Goal: Transaction & Acquisition: Book appointment/travel/reservation

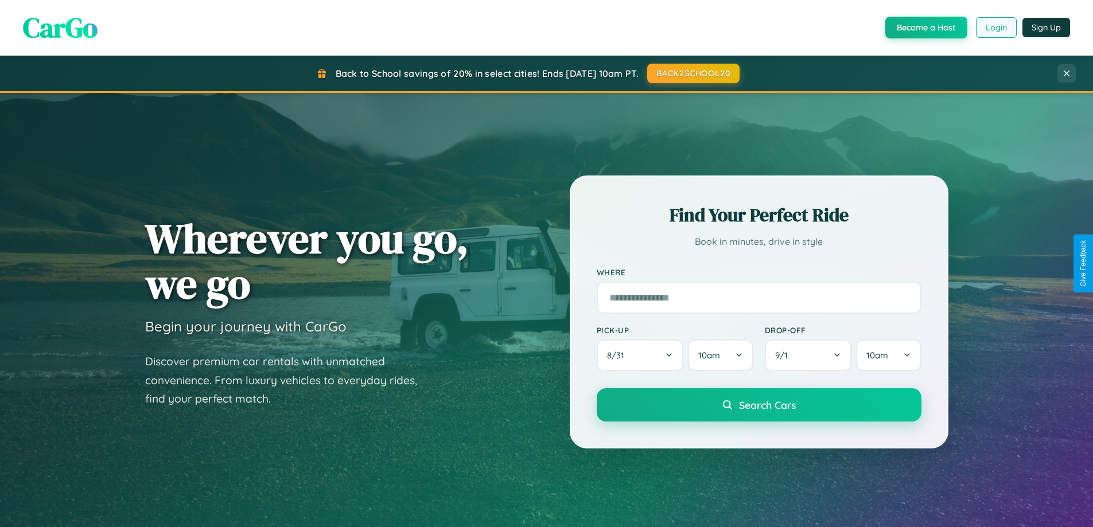
click at [996, 28] on button "Login" at bounding box center [996, 27] width 41 height 21
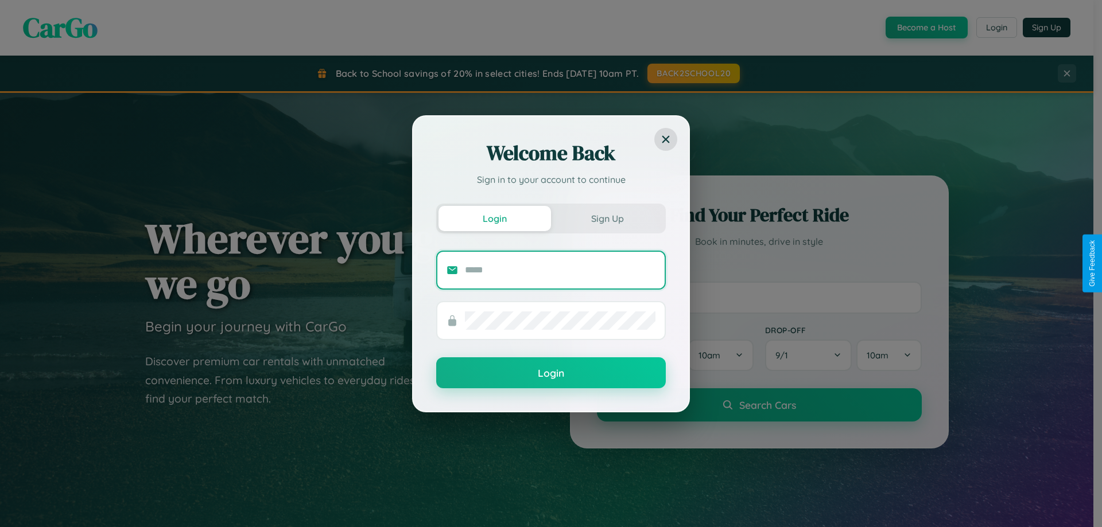
click at [560, 270] on input "text" at bounding box center [560, 270] width 191 height 18
type input "**********"
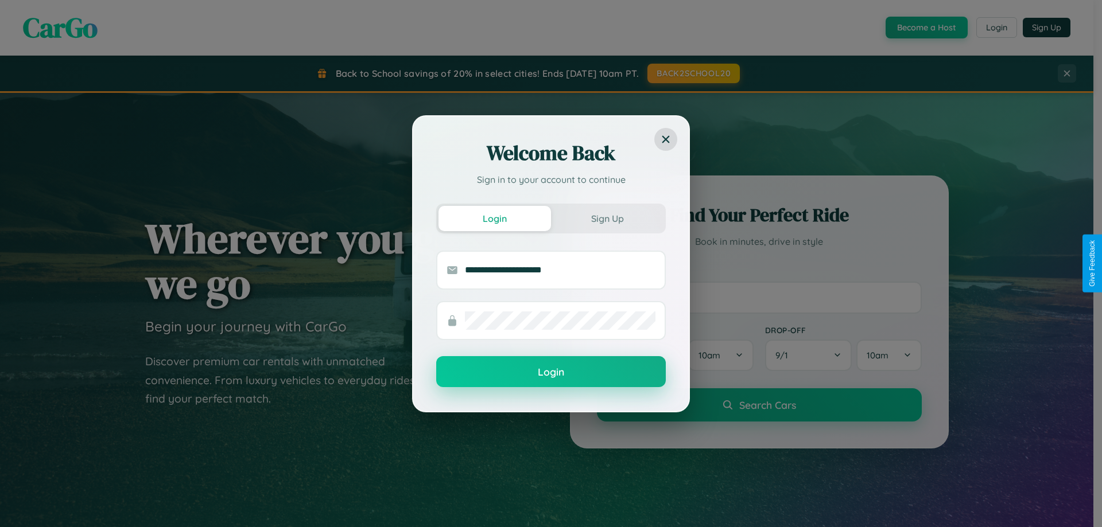
click at [551, 373] on button "Login" at bounding box center [551, 371] width 230 height 31
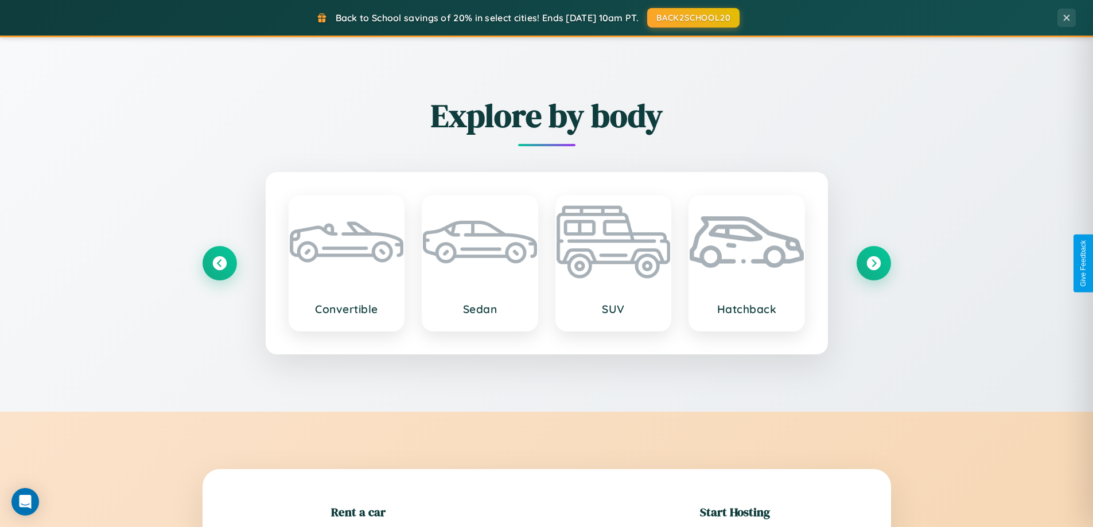
scroll to position [248, 0]
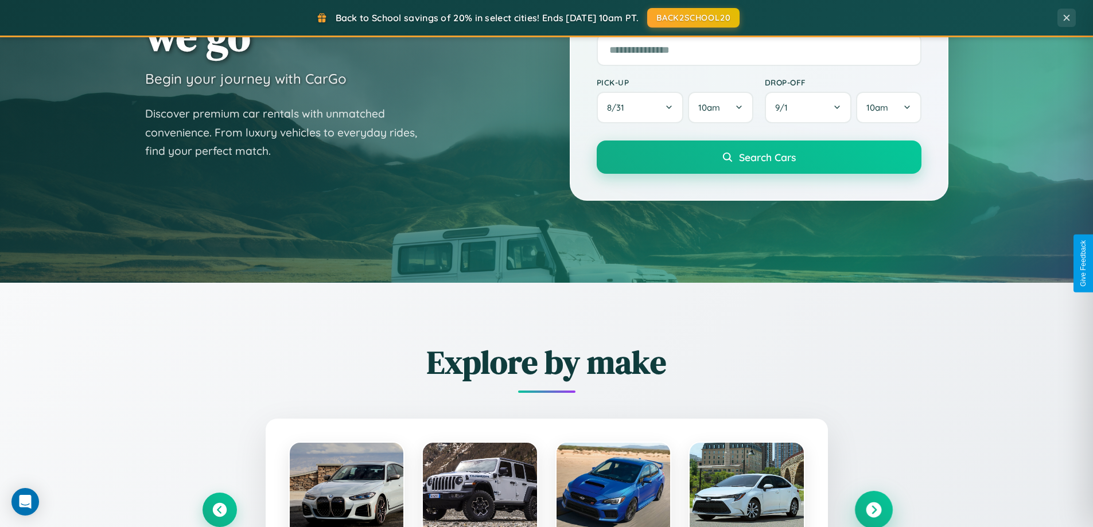
click at [874, 510] on icon at bounding box center [873, 510] width 15 height 15
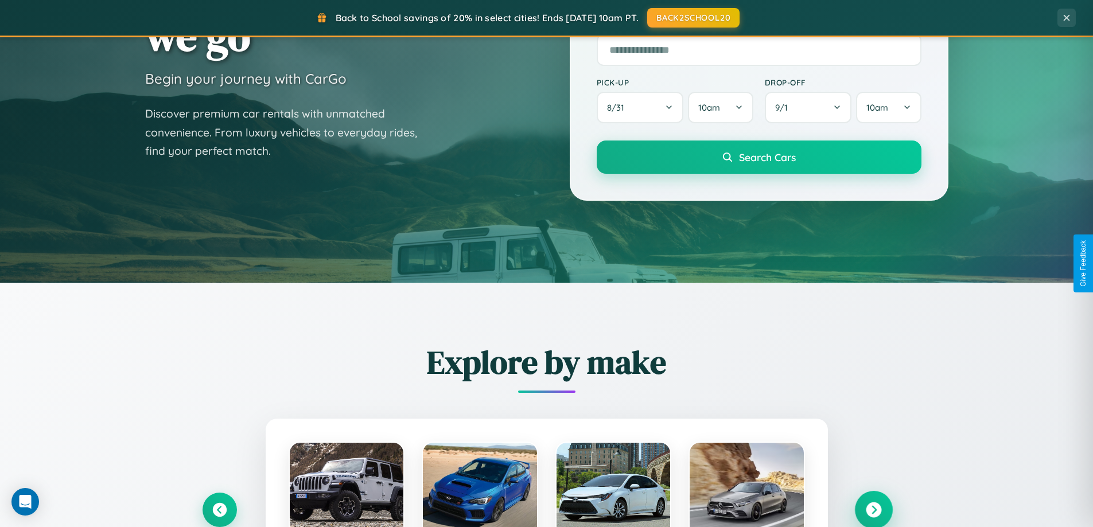
click at [874, 509] on icon at bounding box center [873, 510] width 15 height 15
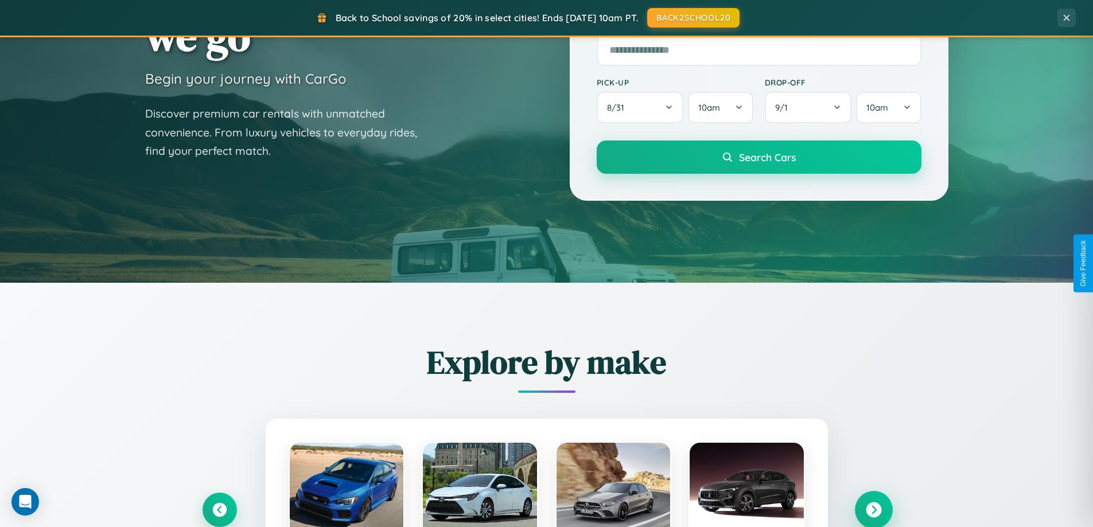
click at [874, 509] on icon at bounding box center [873, 510] width 15 height 15
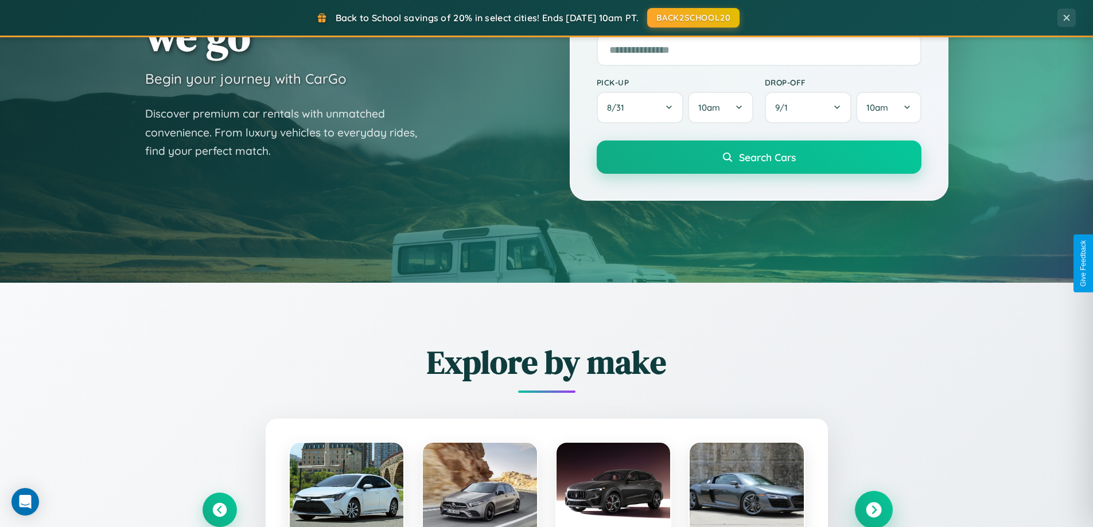
click at [874, 509] on icon at bounding box center [873, 510] width 15 height 15
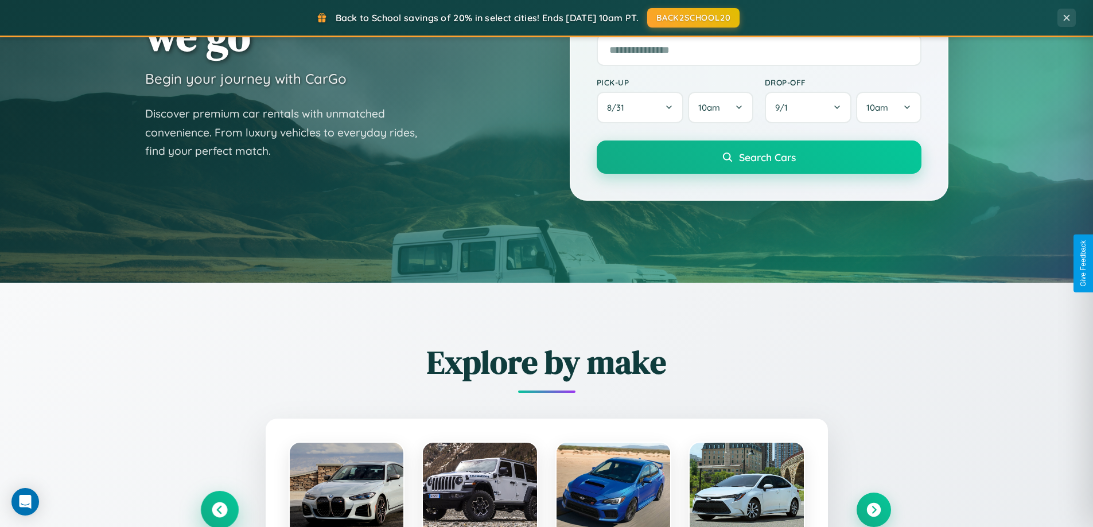
click at [219, 510] on icon at bounding box center [219, 510] width 15 height 15
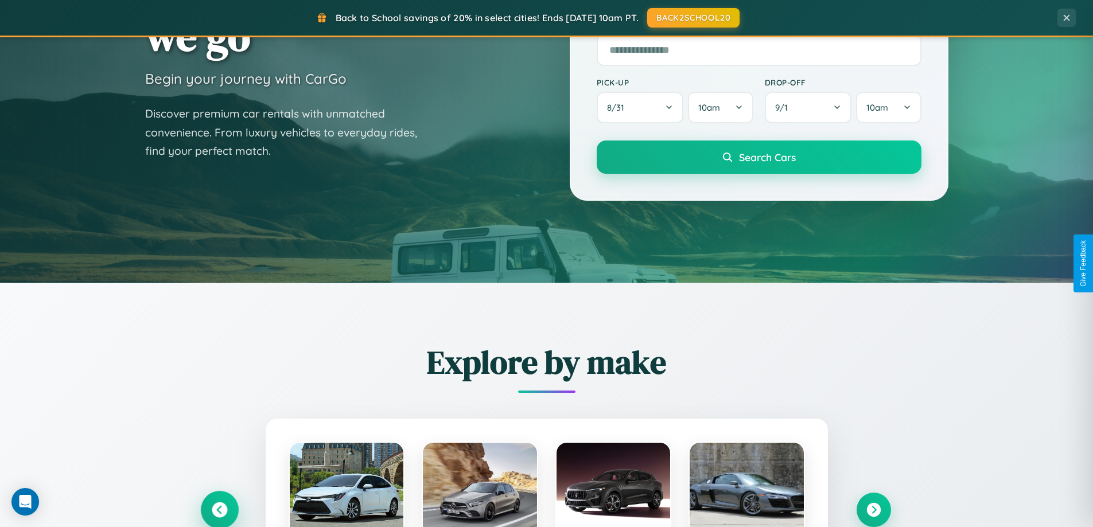
scroll to position [790, 0]
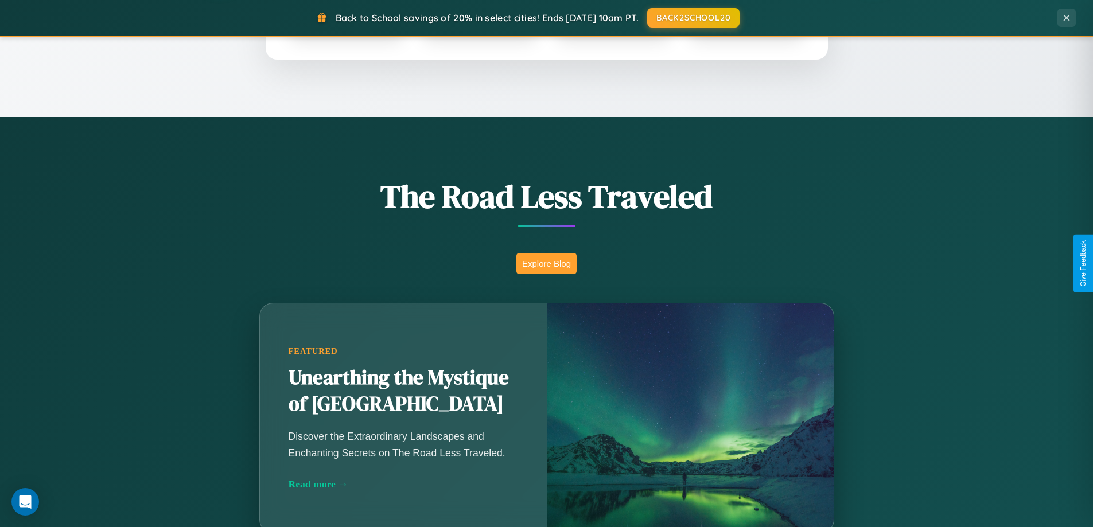
click at [546, 263] on button "Explore Blog" at bounding box center [547, 263] width 60 height 21
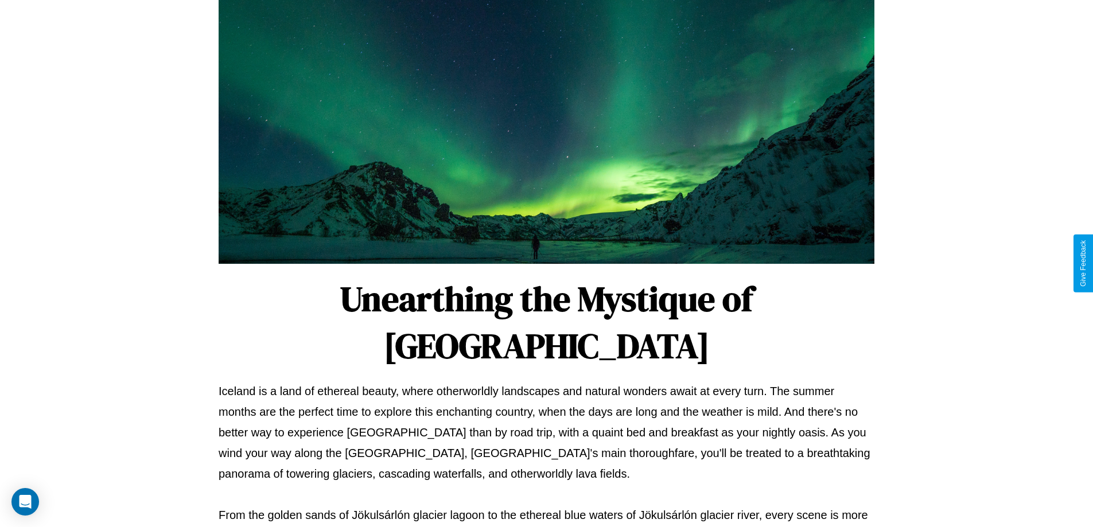
scroll to position [371, 0]
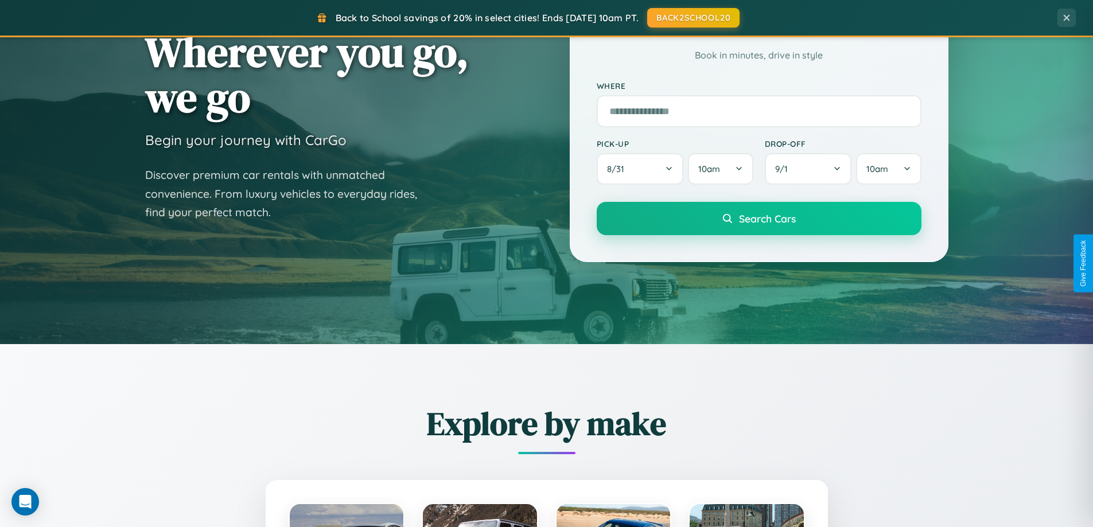
scroll to position [34, 0]
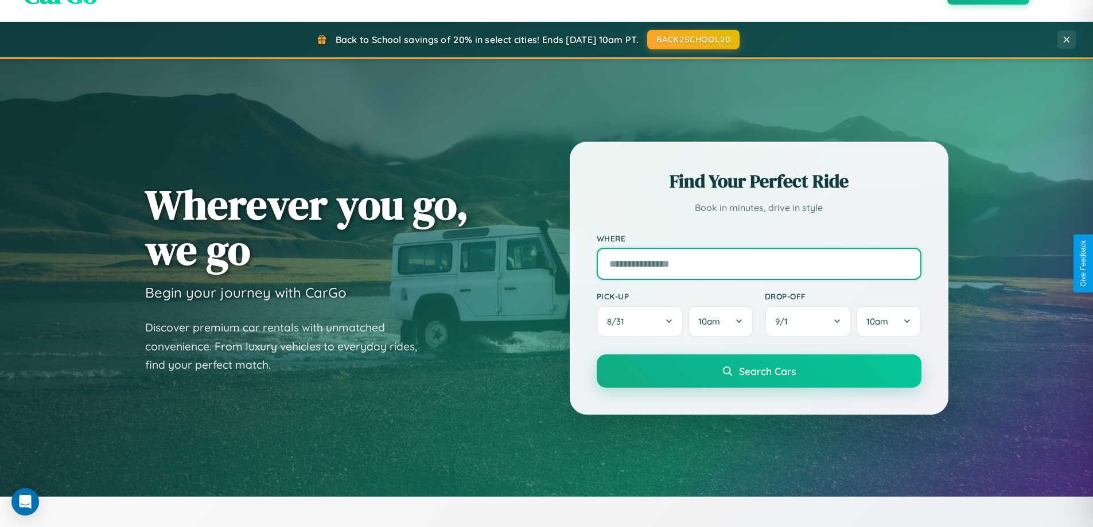
click at [759, 263] on input "text" at bounding box center [759, 264] width 325 height 32
type input "**********"
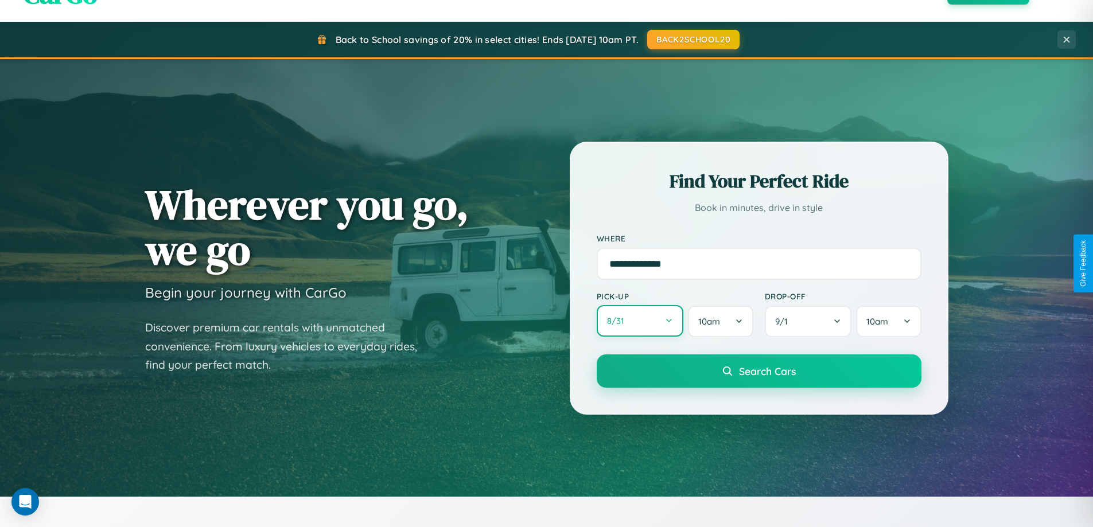
click at [640, 321] on button "8 / 31" at bounding box center [640, 321] width 87 height 32
select select "*"
select select "****"
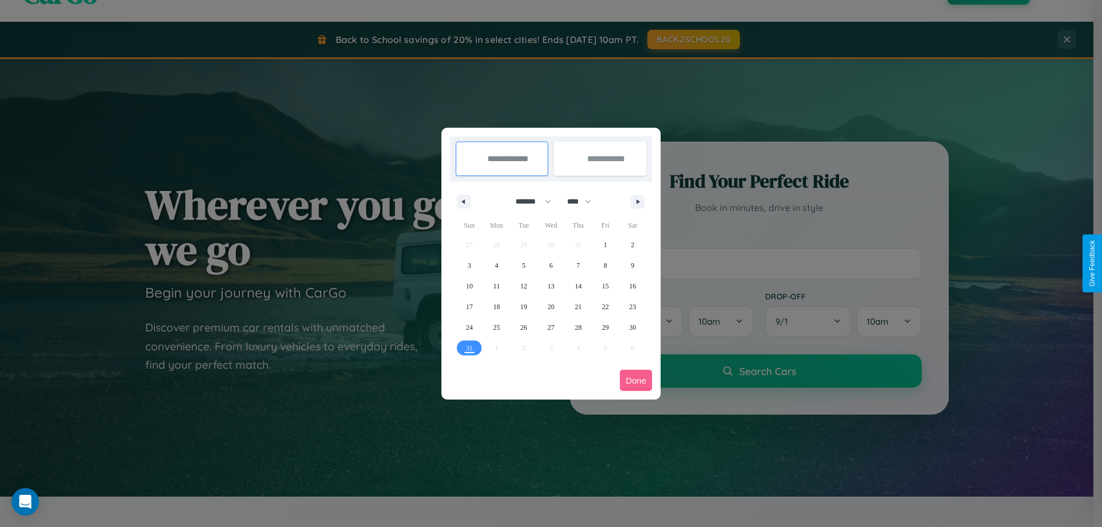
drag, startPoint x: 528, startPoint y: 201, endPoint x: 551, endPoint y: 230, distance: 36.8
click at [528, 201] on select "******* ******** ***** ***** *** **** **** ****** ********* ******* ******** **…" at bounding box center [531, 201] width 49 height 19
select select "*"
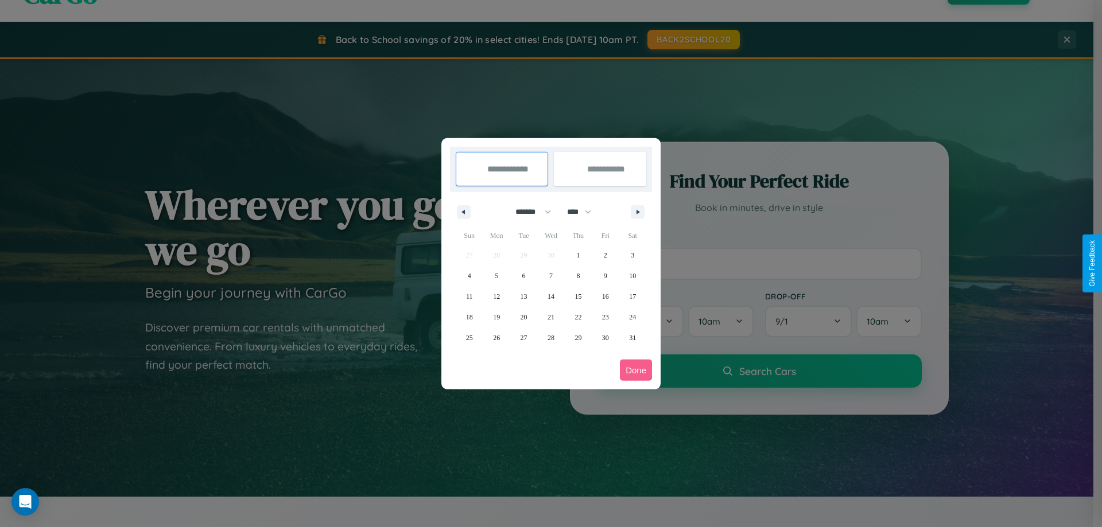
drag, startPoint x: 584, startPoint y: 212, endPoint x: 551, endPoint y: 230, distance: 38.0
click at [584, 212] on select "**** **** **** **** **** **** **** **** **** **** **** **** **** **** **** ****…" at bounding box center [578, 212] width 34 height 19
select select "****"
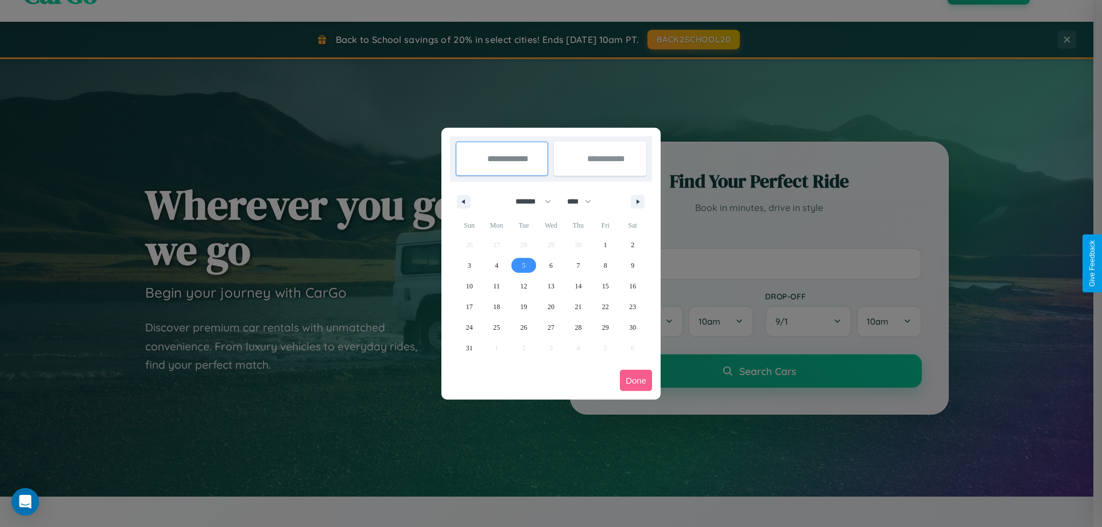
click at [523, 265] on span "5" at bounding box center [523, 265] width 3 height 21
type input "**********"
click at [496, 286] on span "11" at bounding box center [496, 286] width 7 height 21
type input "**********"
click at [636, 381] on button "Done" at bounding box center [636, 380] width 32 height 21
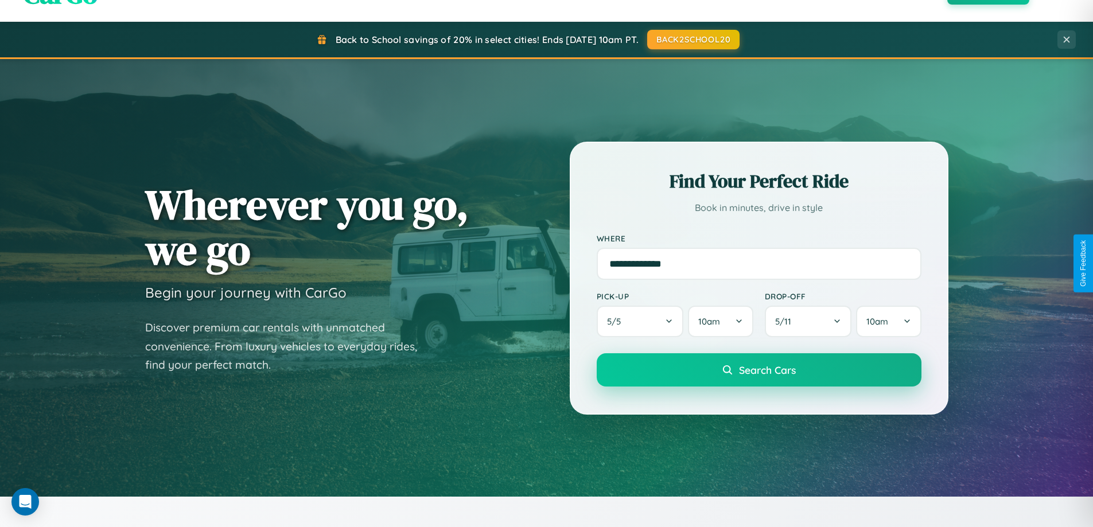
click at [759, 370] on span "Search Cars" at bounding box center [767, 370] width 57 height 13
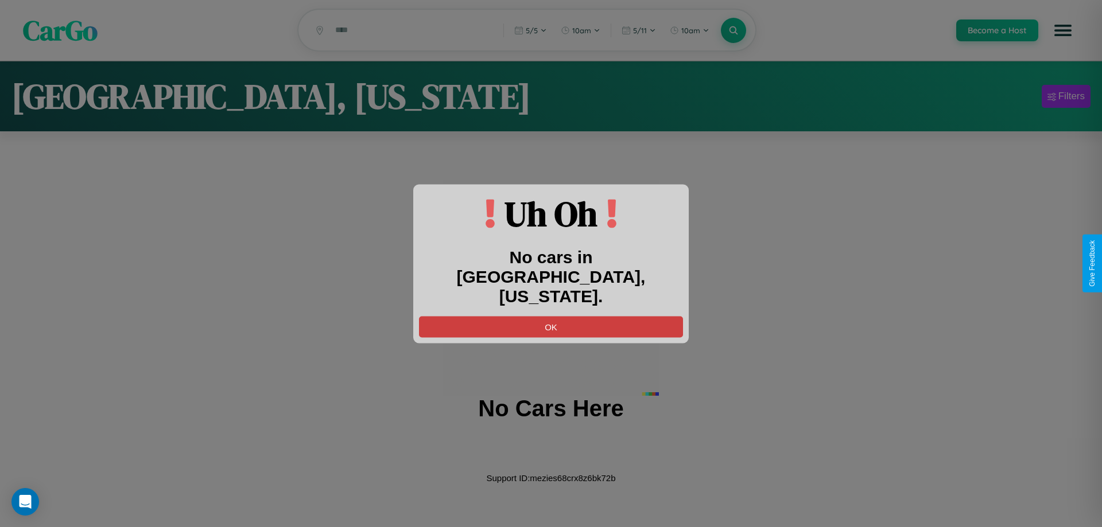
click at [551, 316] on button "OK" at bounding box center [551, 326] width 264 height 21
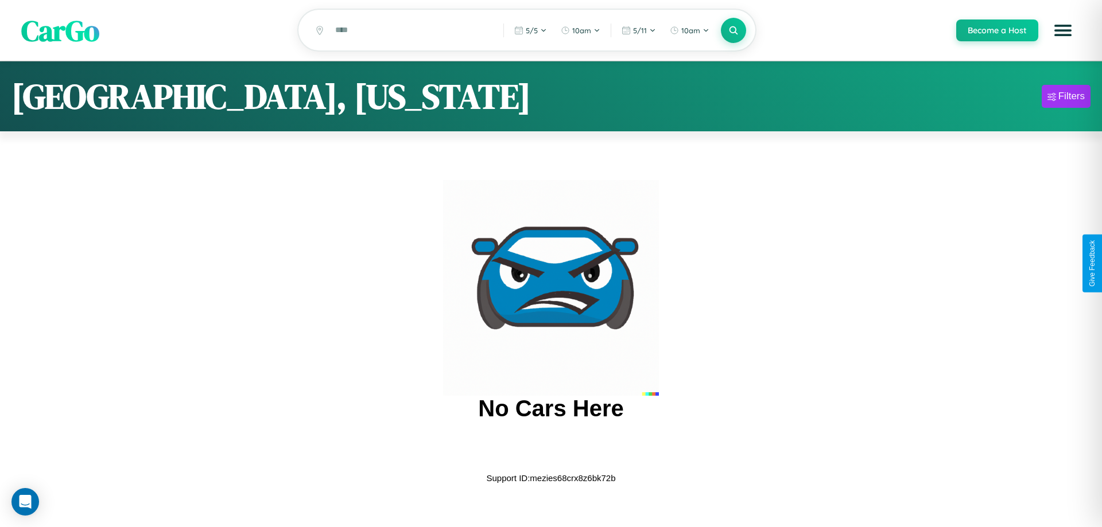
click at [60, 31] on span "CarGo" at bounding box center [60, 30] width 78 height 40
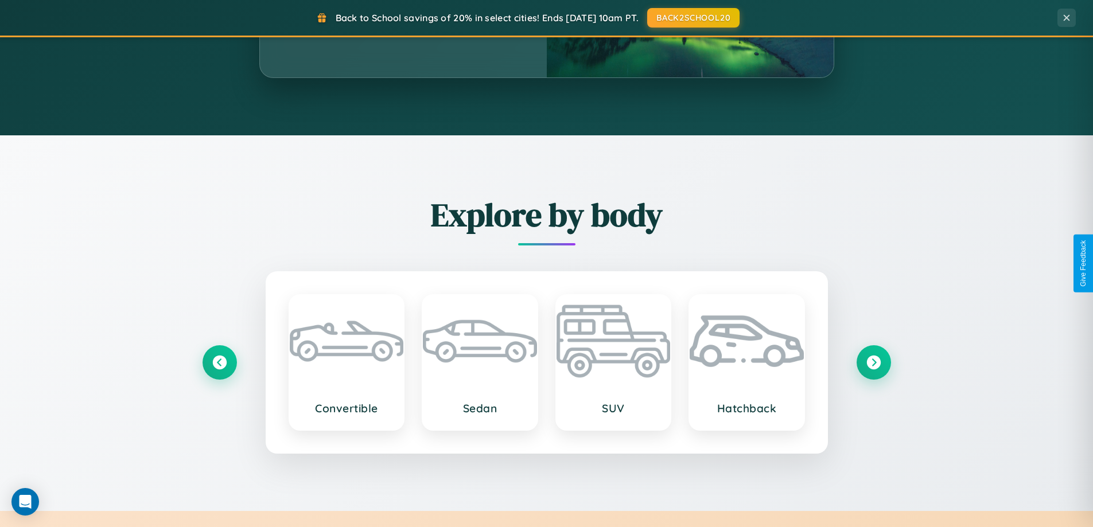
scroll to position [1345, 0]
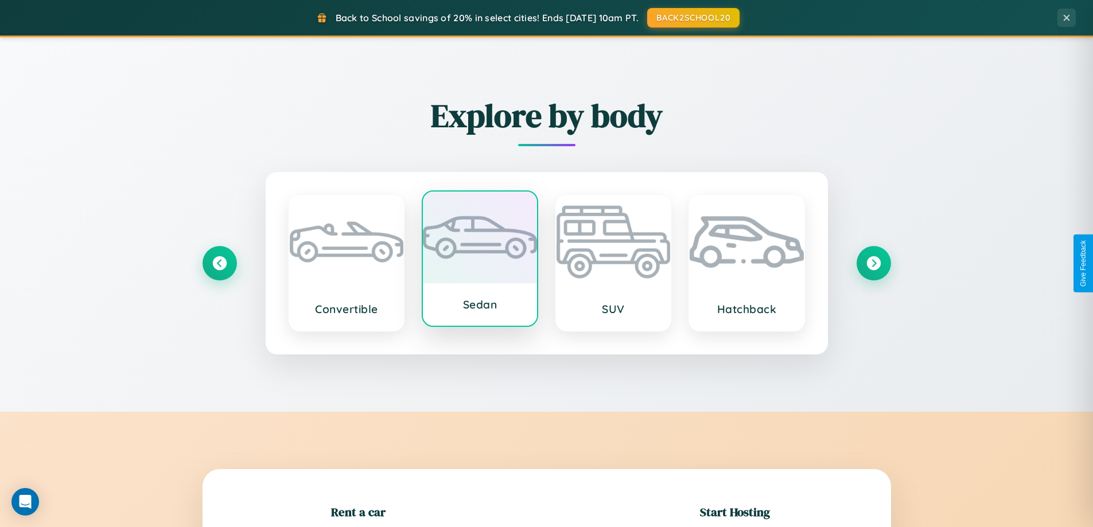
click at [480, 263] on div at bounding box center [480, 238] width 114 height 92
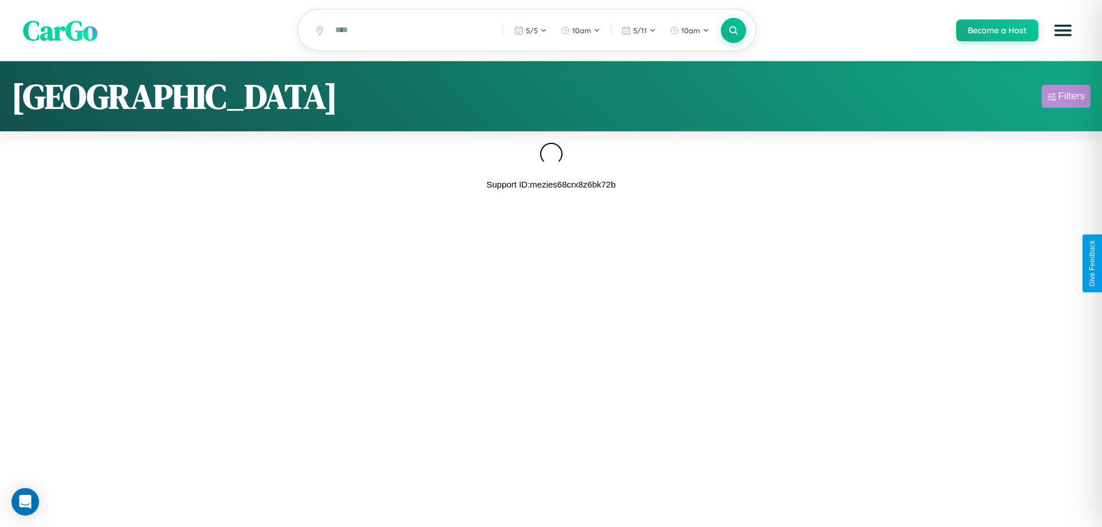
click at [1066, 98] on div "Filters" at bounding box center [1071, 96] width 26 height 11
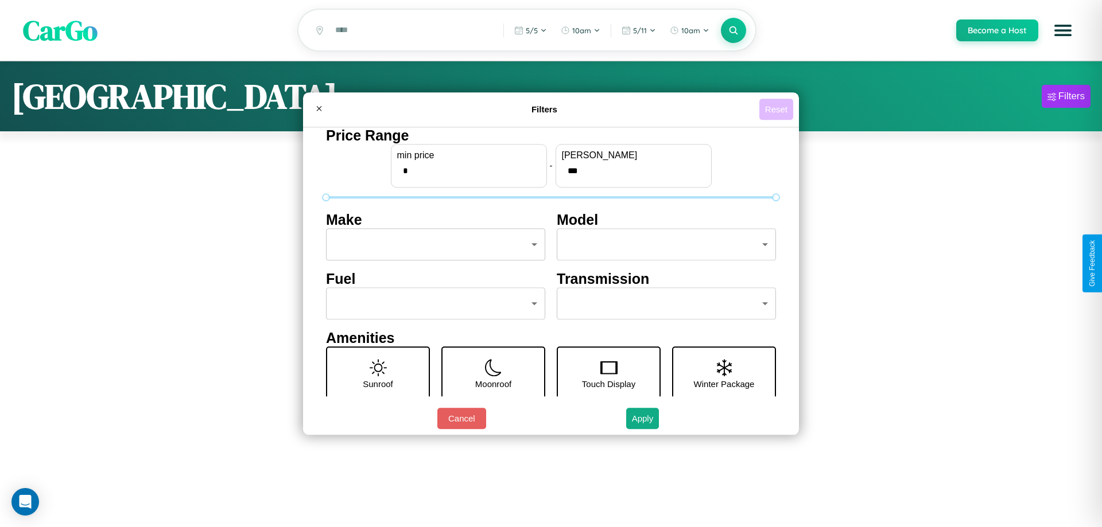
click at [776, 109] on button "Reset" at bounding box center [776, 109] width 34 height 21
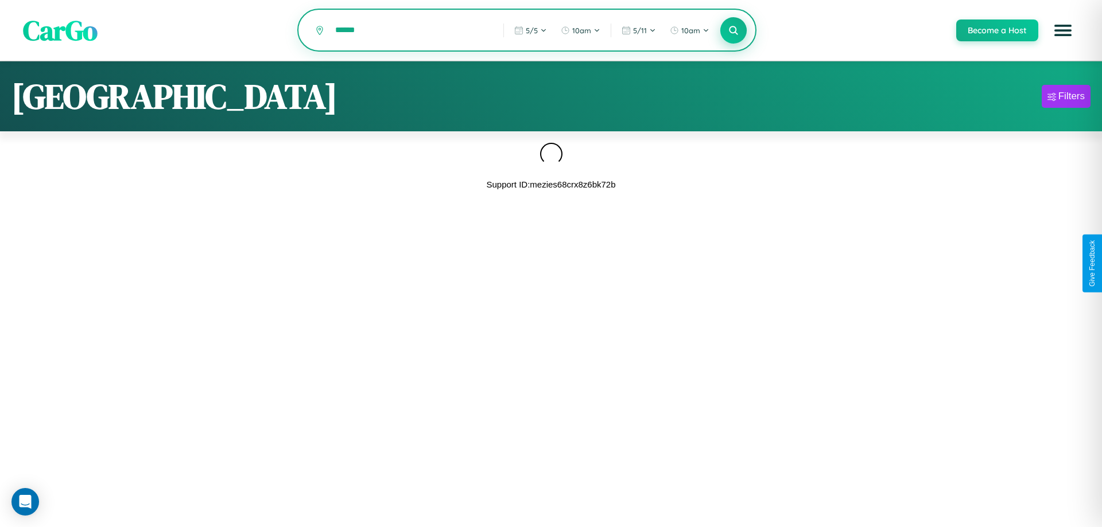
type input "******"
click at [733, 31] on icon at bounding box center [733, 30] width 11 height 11
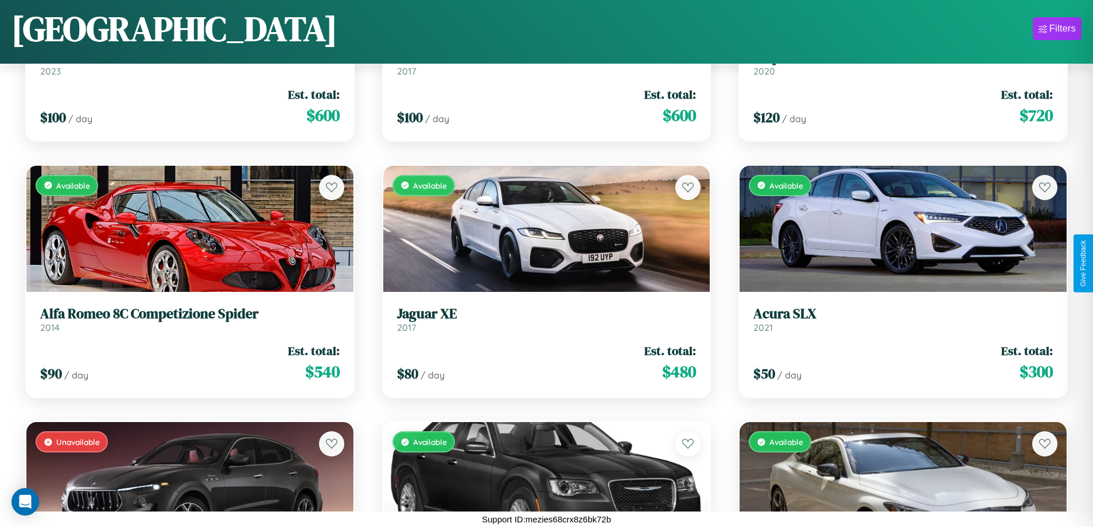
scroll to position [2989, 0]
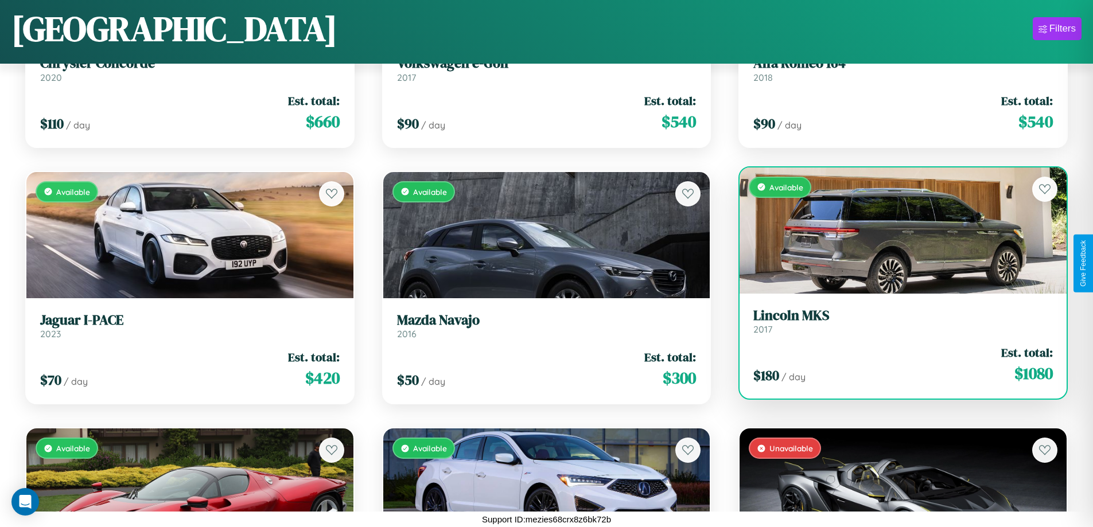
click at [896, 325] on link "Lincoln MKS 2017" at bounding box center [904, 322] width 300 height 28
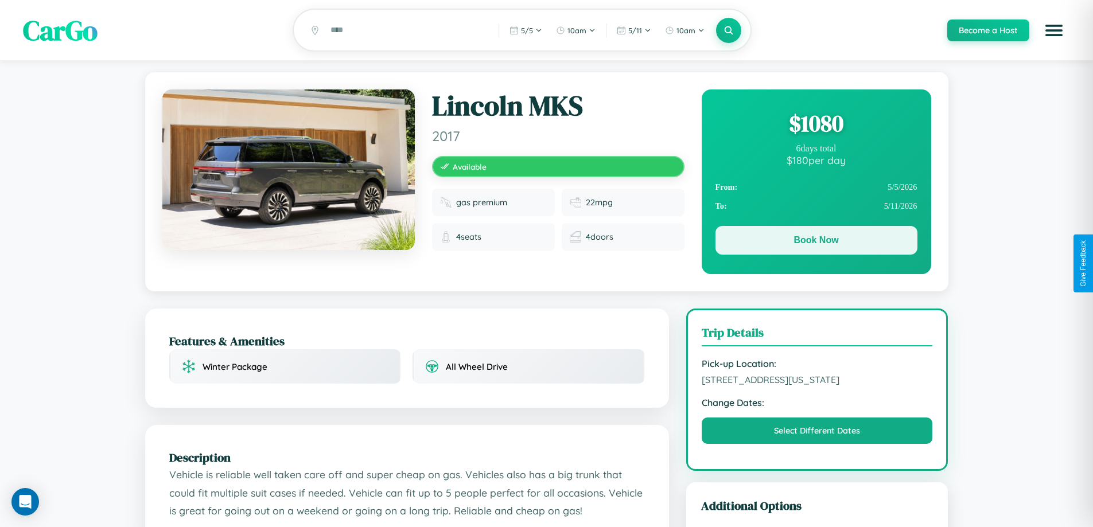
click at [816, 243] on button "Book Now" at bounding box center [817, 240] width 202 height 29
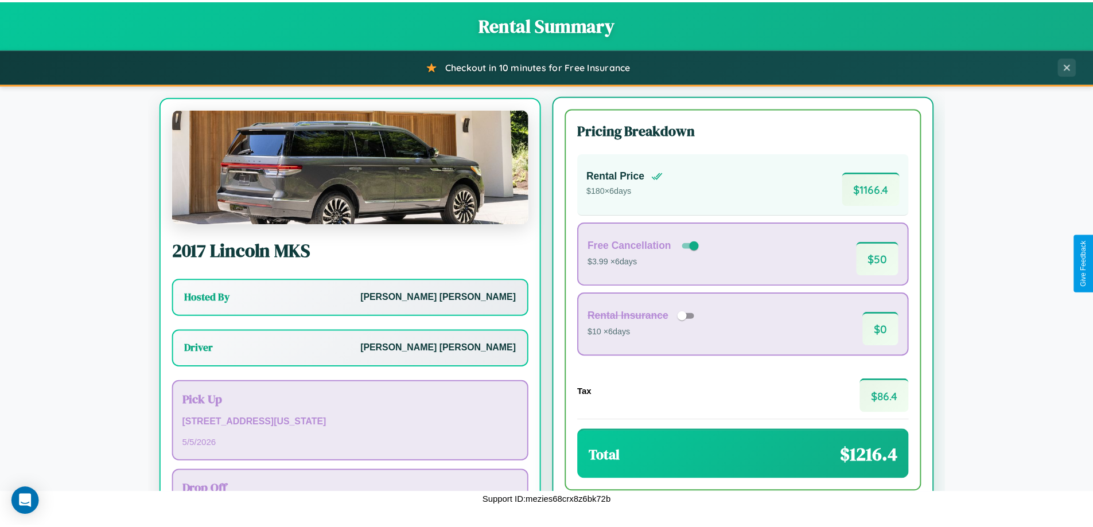
scroll to position [53, 0]
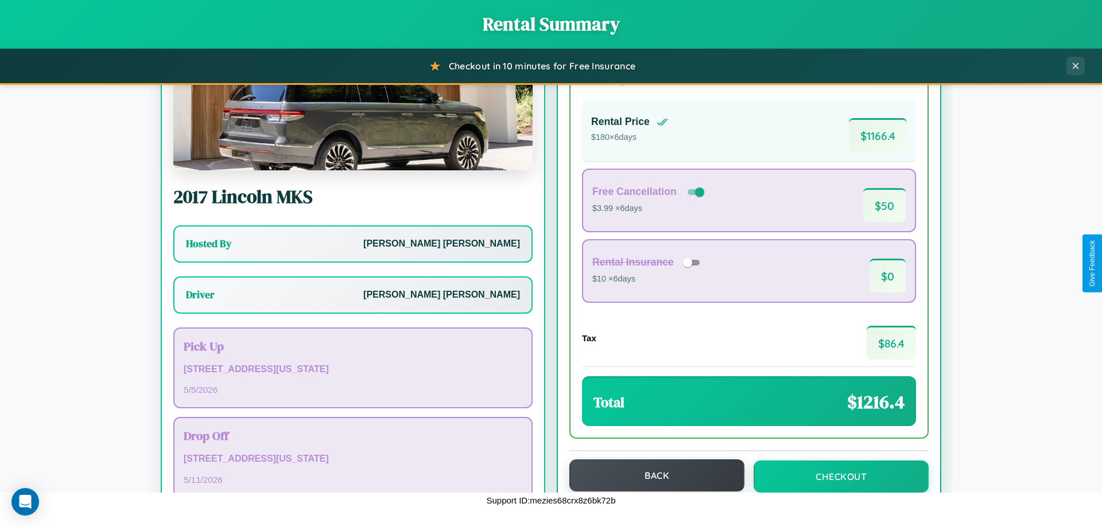
click at [651, 477] on button "Back" at bounding box center [656, 476] width 175 height 32
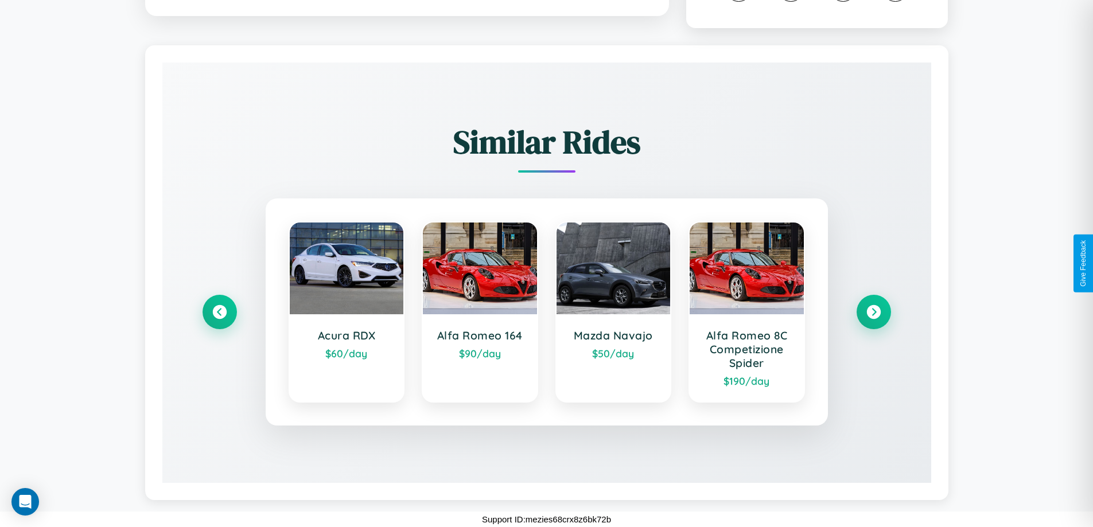
scroll to position [664, 0]
click at [219, 312] on icon at bounding box center [219, 312] width 15 height 15
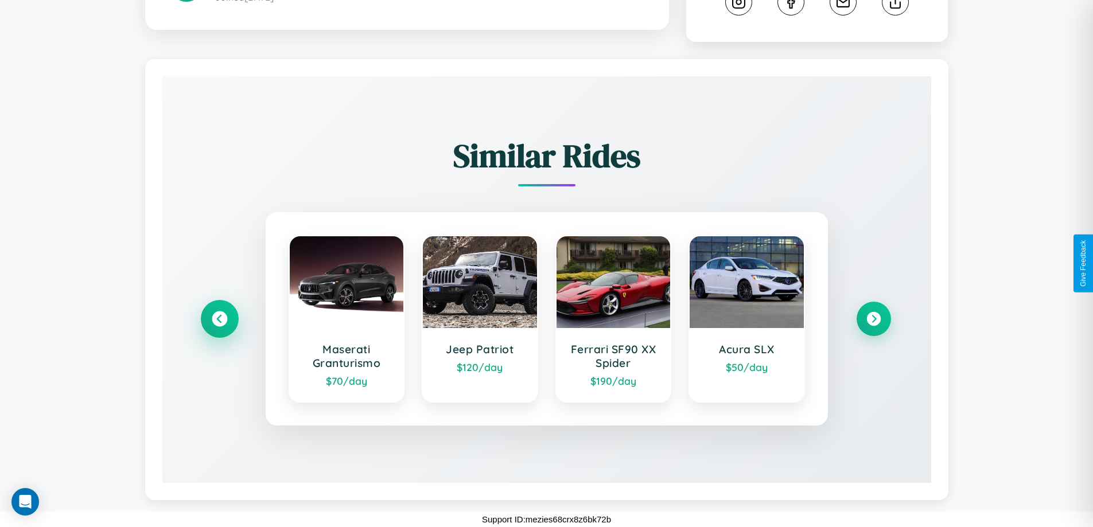
scroll to position [650, 0]
click at [874, 319] on icon at bounding box center [873, 319] width 15 height 15
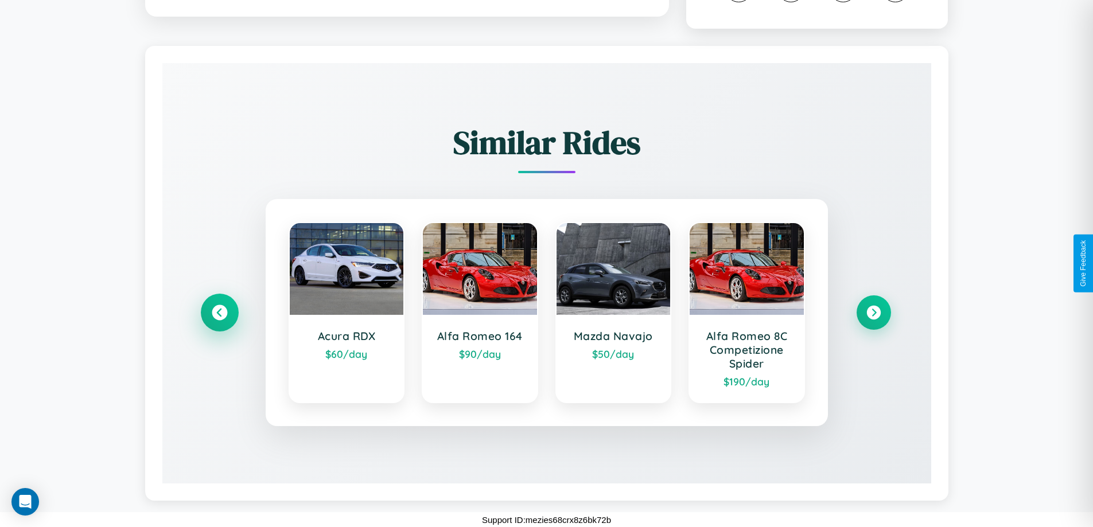
click at [219, 321] on icon at bounding box center [219, 312] width 15 height 15
